Goal: Navigation & Orientation: Find specific page/section

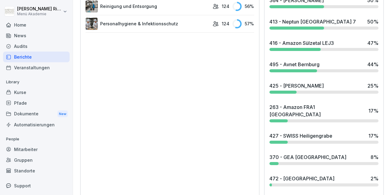
scroll to position [496, 0]
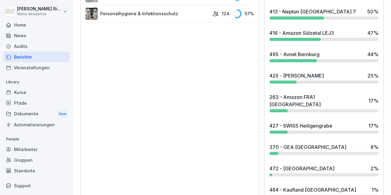
click at [283, 49] on div "495 - Avnet [GEOGRAPHIC_DATA] 44 %" at bounding box center [324, 56] width 114 height 16
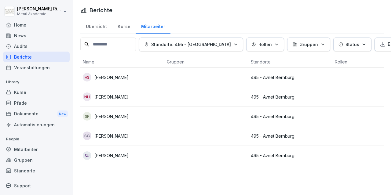
click at [111, 135] on p "[PERSON_NAME]" at bounding box center [111, 136] width 34 height 6
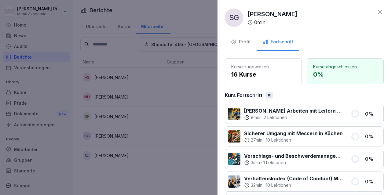
click at [154, 7] on div at bounding box center [195, 97] width 391 height 195
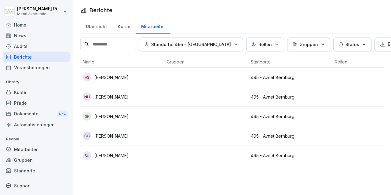
click at [29, 23] on div "Home" at bounding box center [36, 25] width 67 height 11
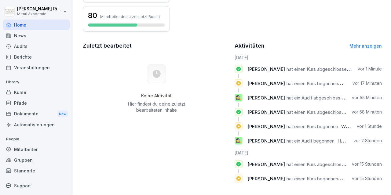
scroll to position [184, 0]
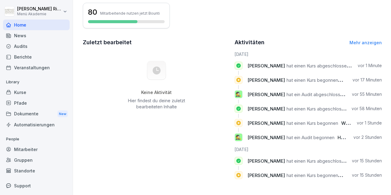
click at [25, 45] on div "Audits" at bounding box center [36, 46] width 67 height 11
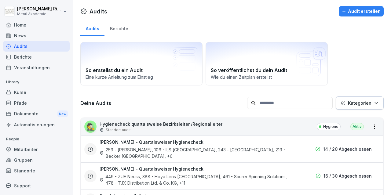
click at [13, 22] on div "Home" at bounding box center [36, 25] width 67 height 11
